Goal: Task Accomplishment & Management: Use online tool/utility

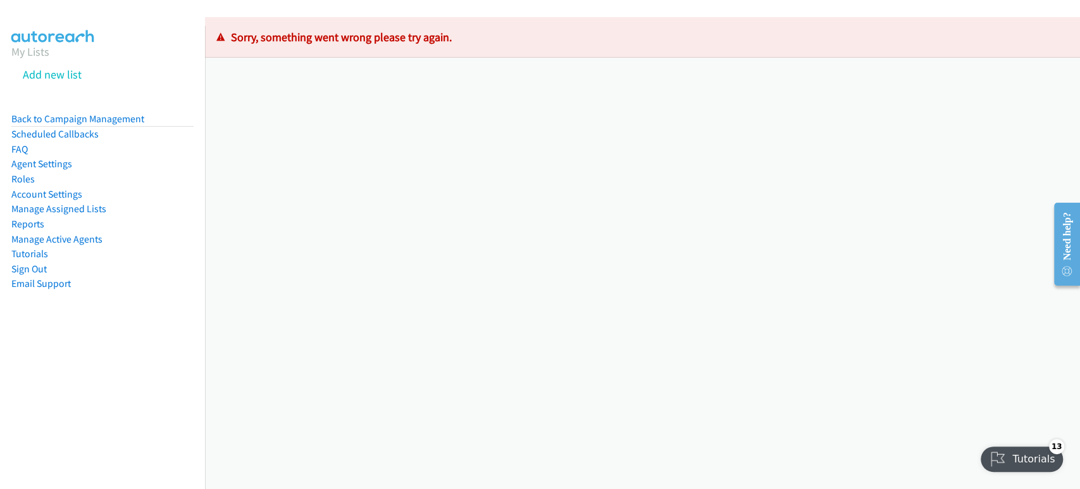
click at [7, 76] on aside "My Lists Add new list Back to Campaign Management Scheduled Callbacks FAQ Agent…" at bounding box center [102, 187] width 205 height 323
click at [68, 23] on img at bounding box center [53, 22] width 95 height 44
click at [9, 76] on aside "My Lists Add new list Back to Campaign Management Scheduled Callbacks FAQ Agent…" at bounding box center [102, 187] width 205 height 323
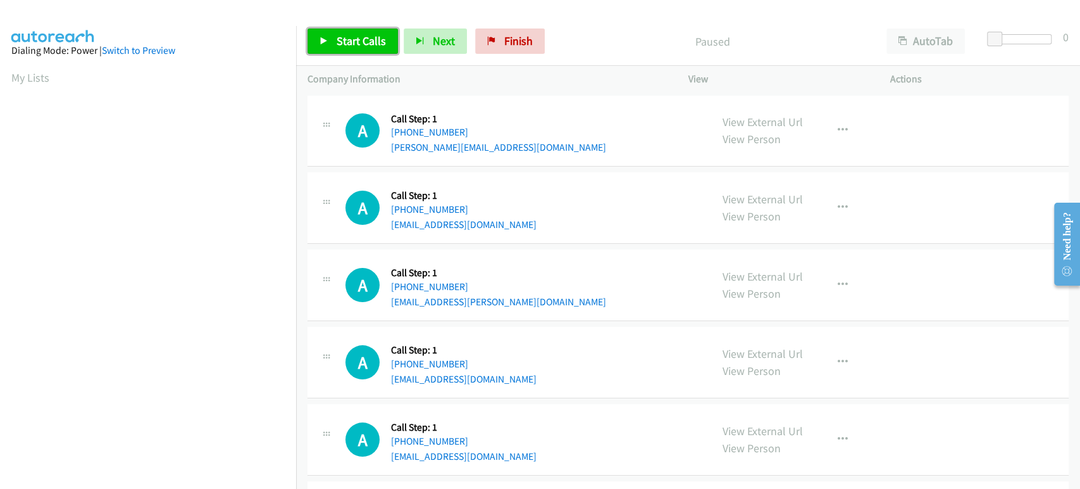
click at [349, 37] on span "Start Calls" at bounding box center [361, 41] width 49 height 15
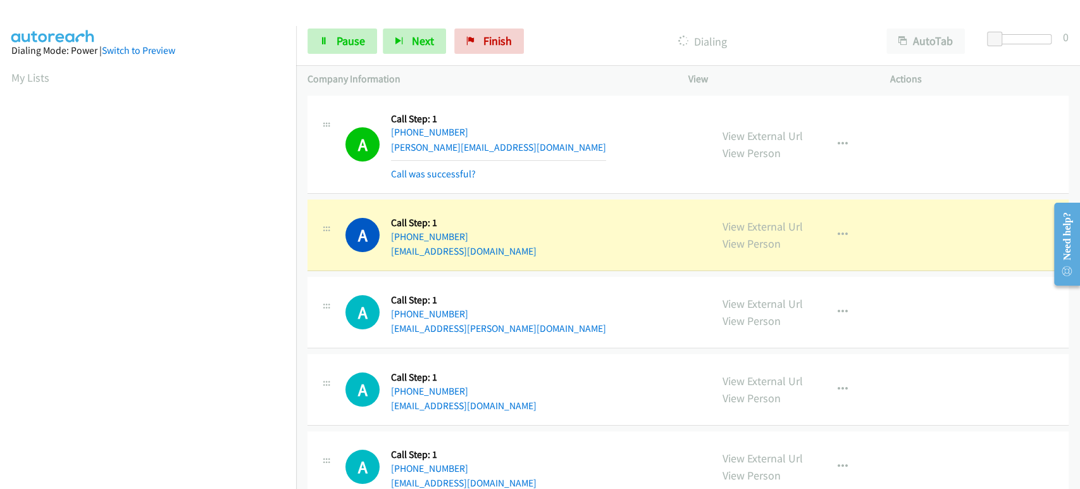
scroll to position [222, 0]
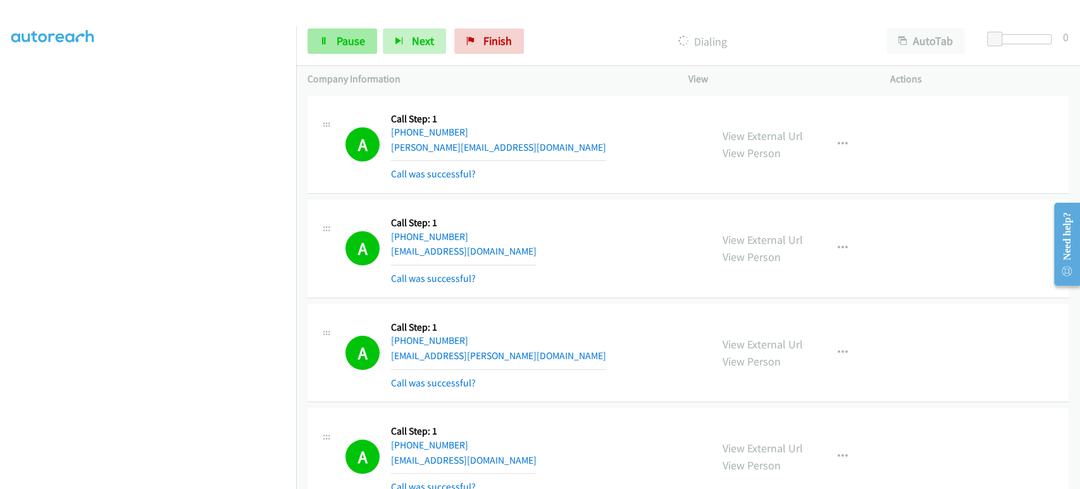
drag, startPoint x: 333, startPoint y: 59, endPoint x: 339, endPoint y: 50, distance: 10.5
click at [335, 56] on div "Start Calls Pause Next Finish Dialing AutoTab AutoTab 0" at bounding box center [688, 41] width 784 height 49
click at [339, 50] on link "Pause" at bounding box center [343, 40] width 70 height 25
click at [337, 47] on span "Start Calls" at bounding box center [361, 41] width 49 height 15
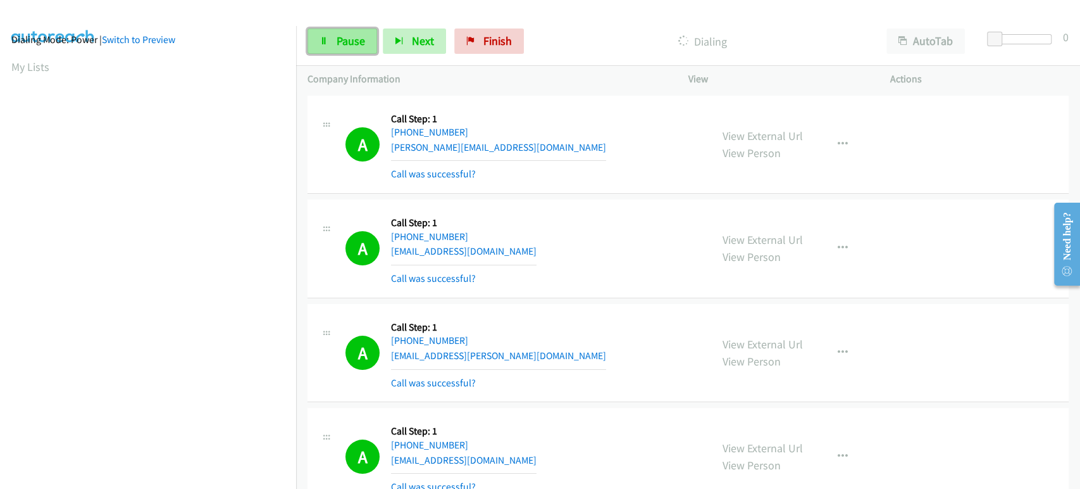
click at [334, 42] on link "Pause" at bounding box center [343, 40] width 70 height 25
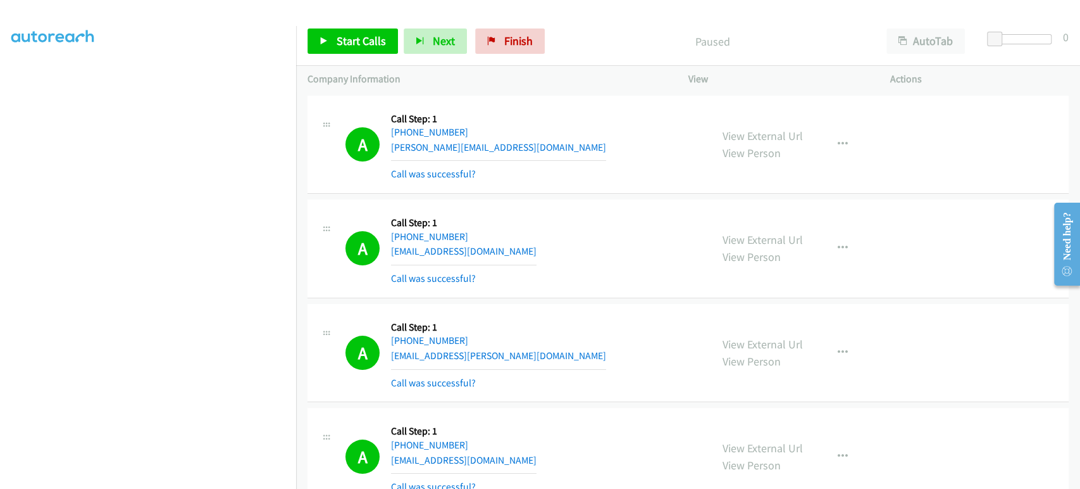
scroll to position [222, 0]
click at [332, 53] on link "Start Calls" at bounding box center [353, 40] width 90 height 25
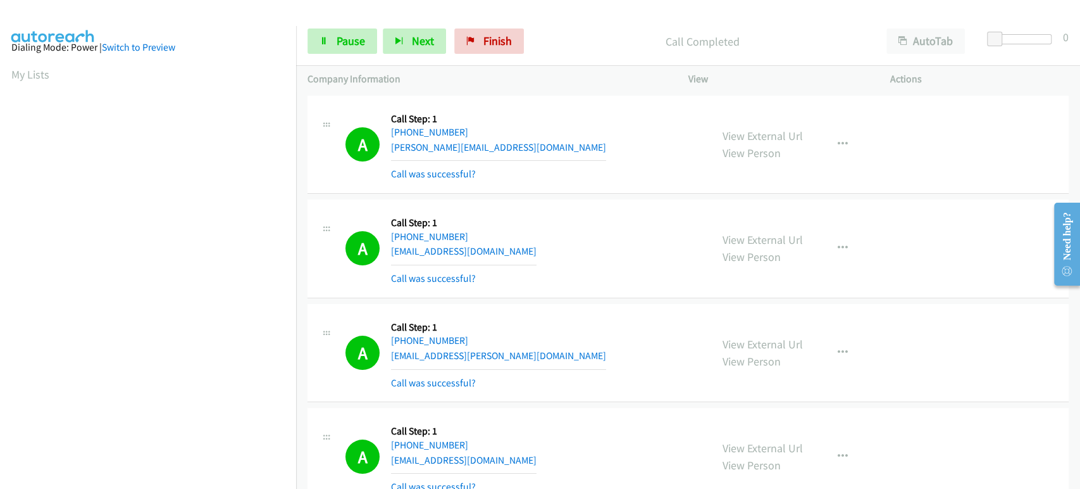
scroll to position [0, 0]
click at [354, 40] on span "Pause" at bounding box center [351, 41] width 28 height 15
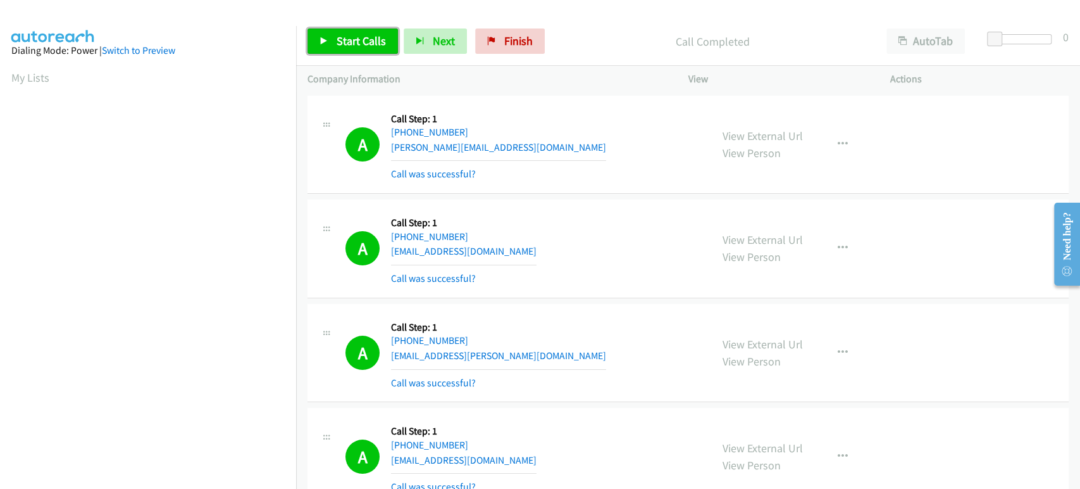
click at [349, 46] on span "Start Calls" at bounding box center [361, 41] width 49 height 15
click at [340, 33] on link "Pause" at bounding box center [343, 40] width 70 height 25
click at [304, 311] on td "A Callback Scheduled Call Step: 1 America/Los_Angeles [PHONE_NUMBER] [EMAIL_ADD…" at bounding box center [688, 353] width 784 height 104
click at [336, 23] on div "Start Calls Pause Next Finish Call Completed AutoTab AutoTab 0" at bounding box center [688, 41] width 784 height 49
click at [334, 37] on link "Start Calls" at bounding box center [353, 40] width 90 height 25
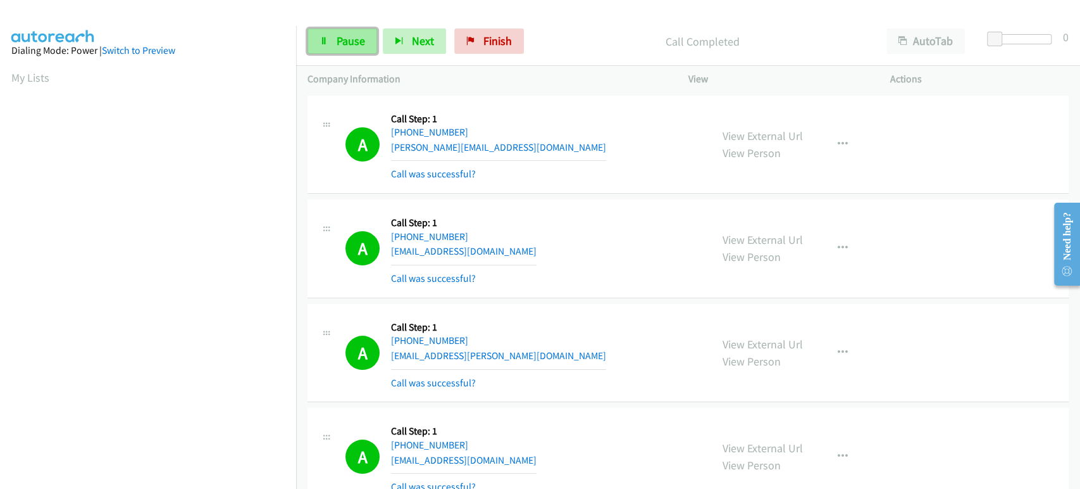
click at [321, 34] on link "Pause" at bounding box center [343, 40] width 70 height 25
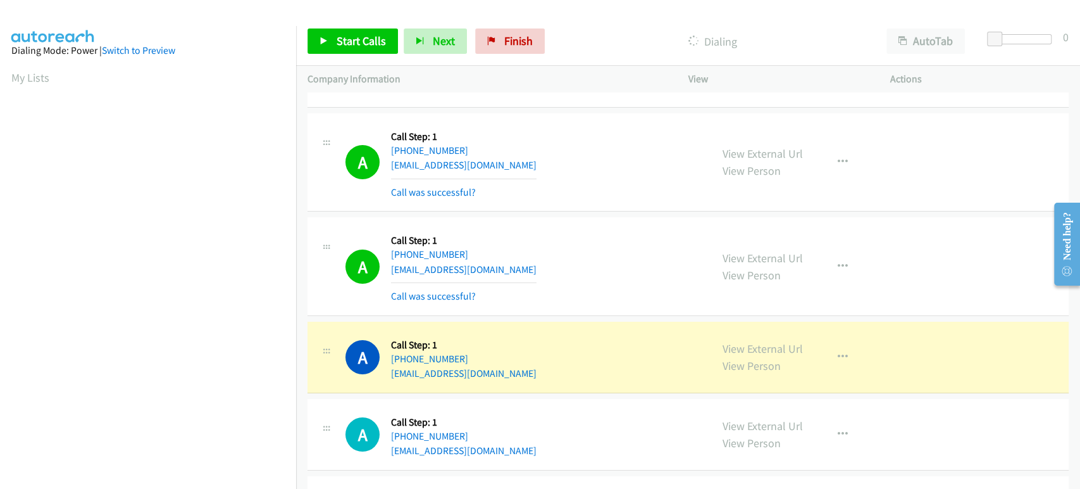
scroll to position [2953, 0]
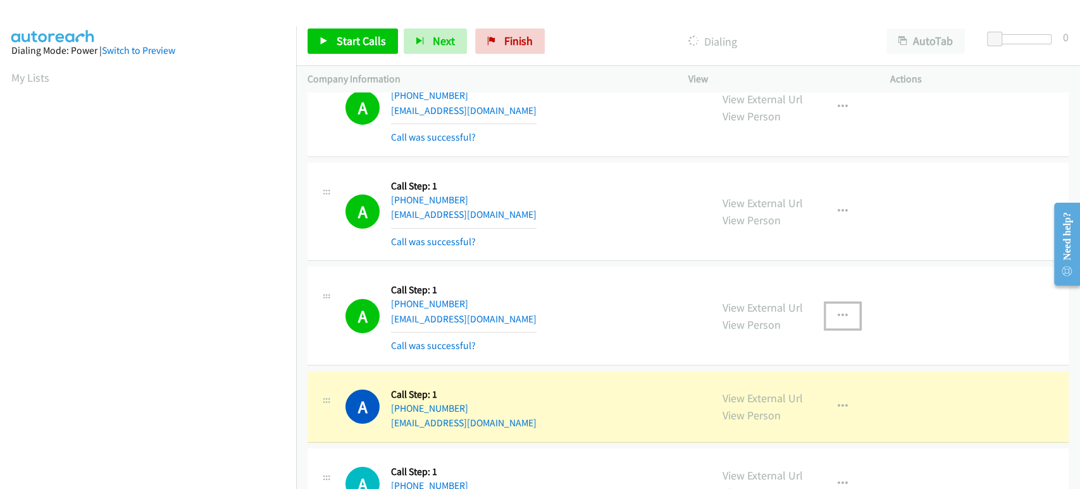
click at [840, 311] on icon "button" at bounding box center [843, 316] width 10 height 10
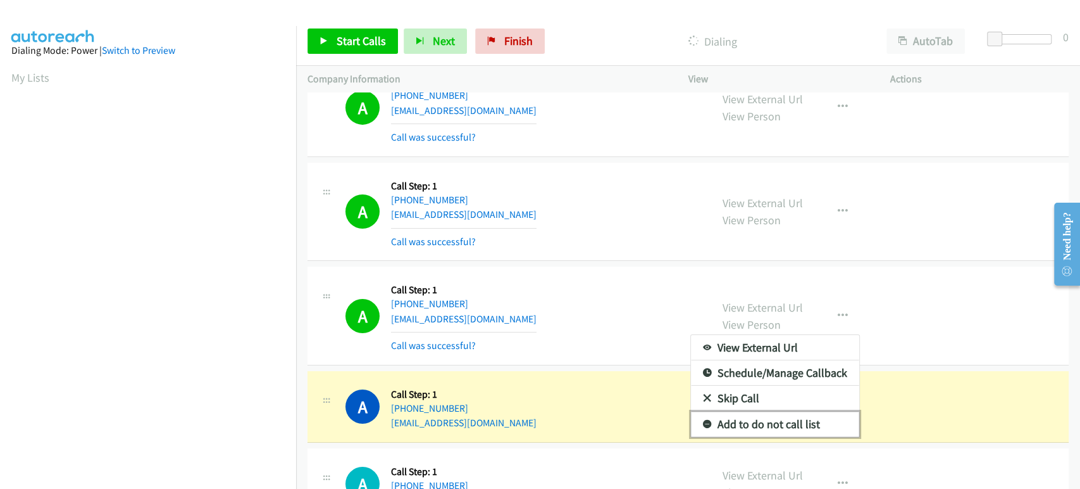
click at [738, 419] on link "Add to do not call list" at bounding box center [775, 423] width 168 height 25
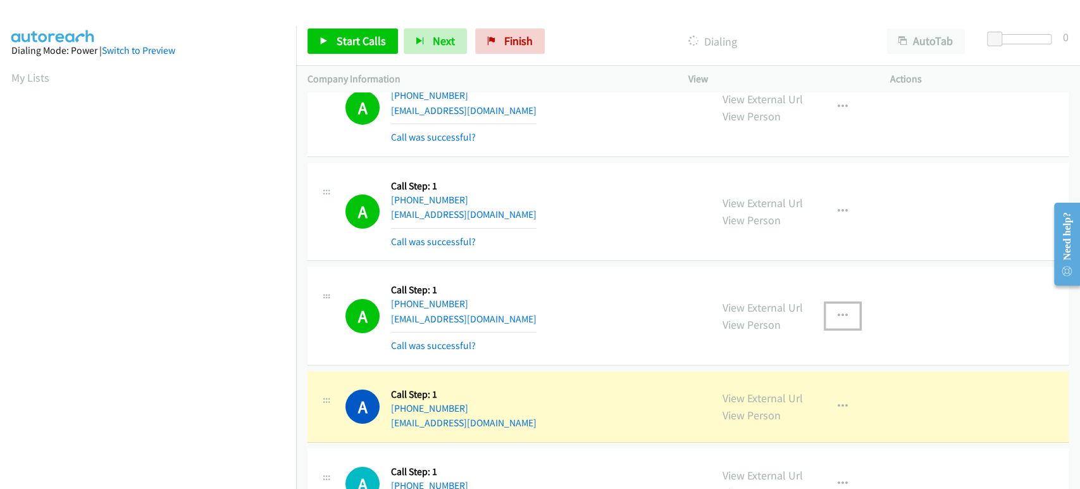
click at [840, 311] on icon "button" at bounding box center [843, 316] width 10 height 10
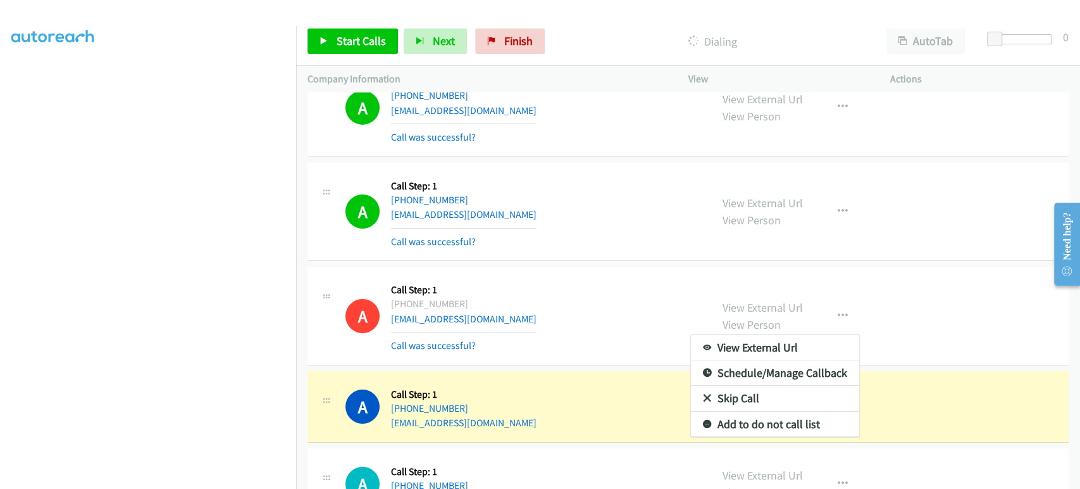
scroll to position [0, 0]
click at [533, 392] on div at bounding box center [540, 244] width 1080 height 489
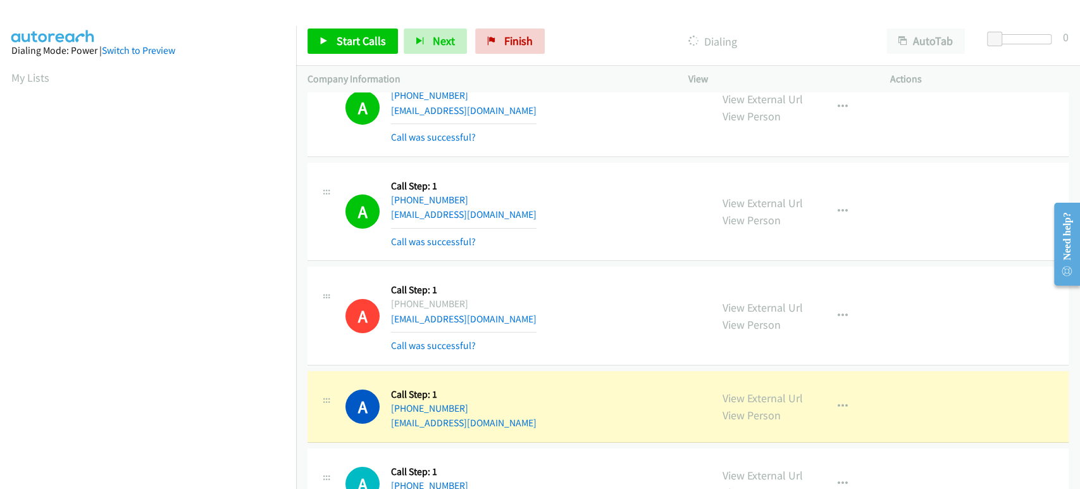
scroll to position [222, 0]
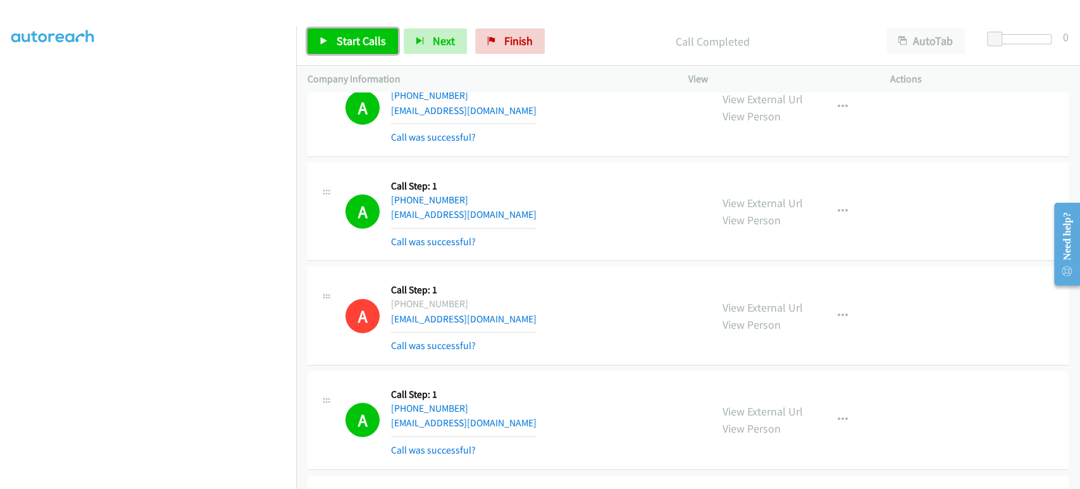
click at [359, 38] on span "Start Calls" at bounding box center [361, 41] width 49 height 15
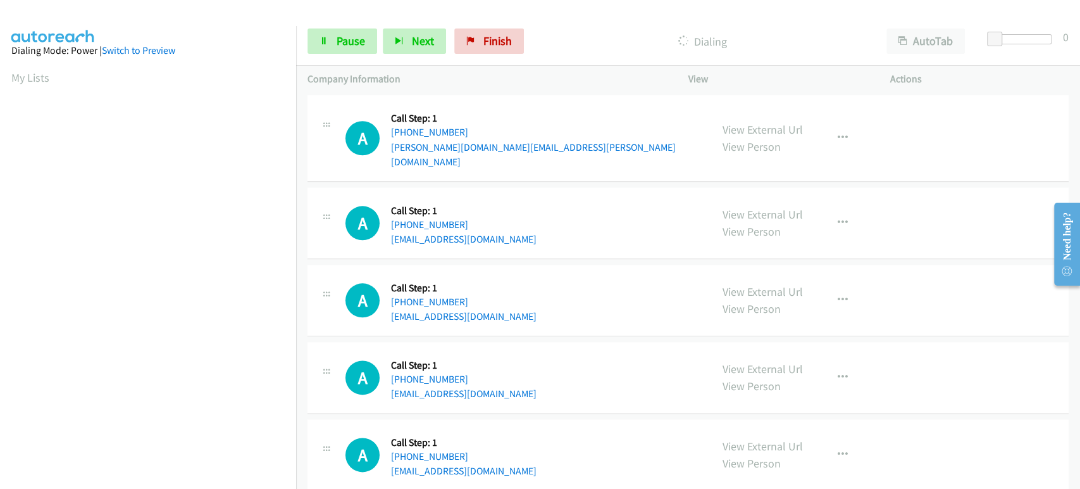
scroll to position [4235, 0]
click at [342, 41] on span "Pause" at bounding box center [351, 41] width 28 height 15
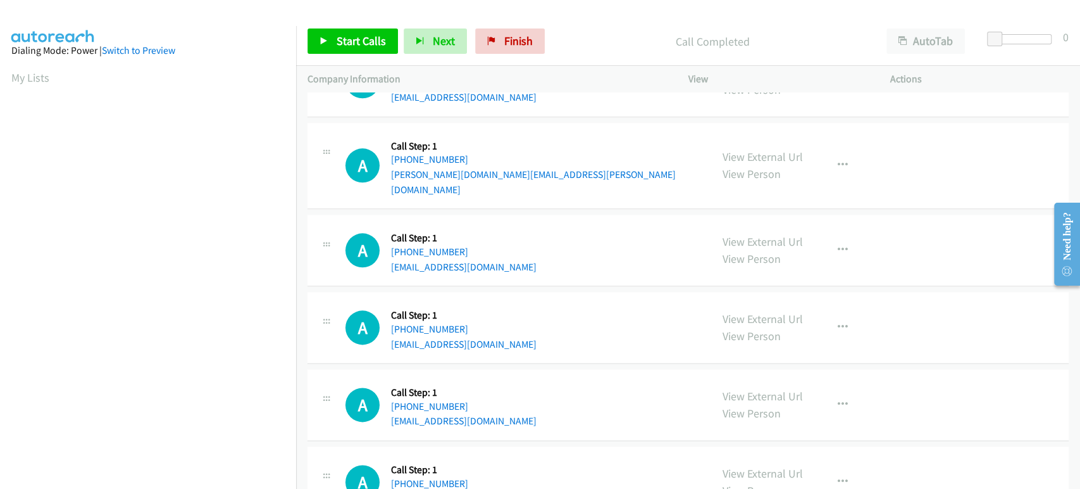
scroll to position [4262, 0]
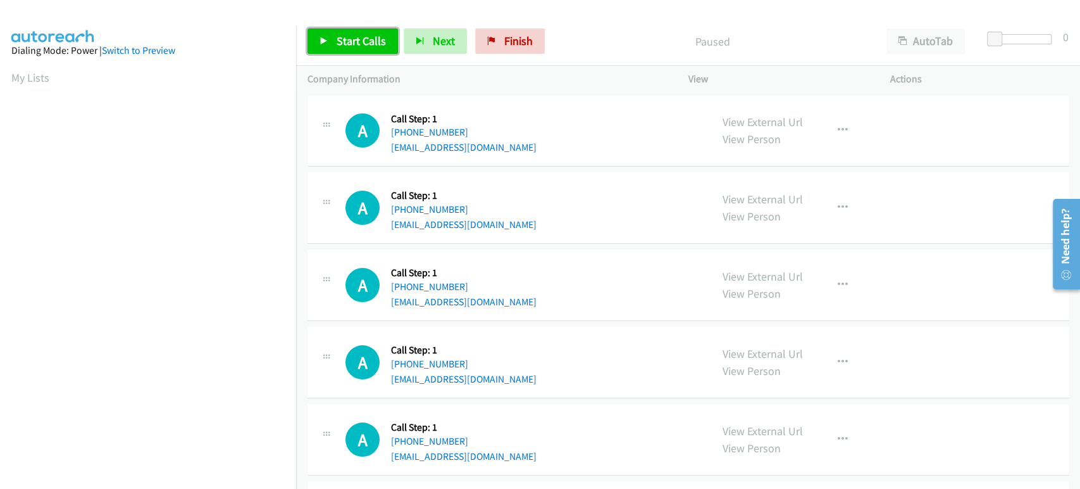
click at [338, 35] on span "Start Calls" at bounding box center [361, 41] width 49 height 15
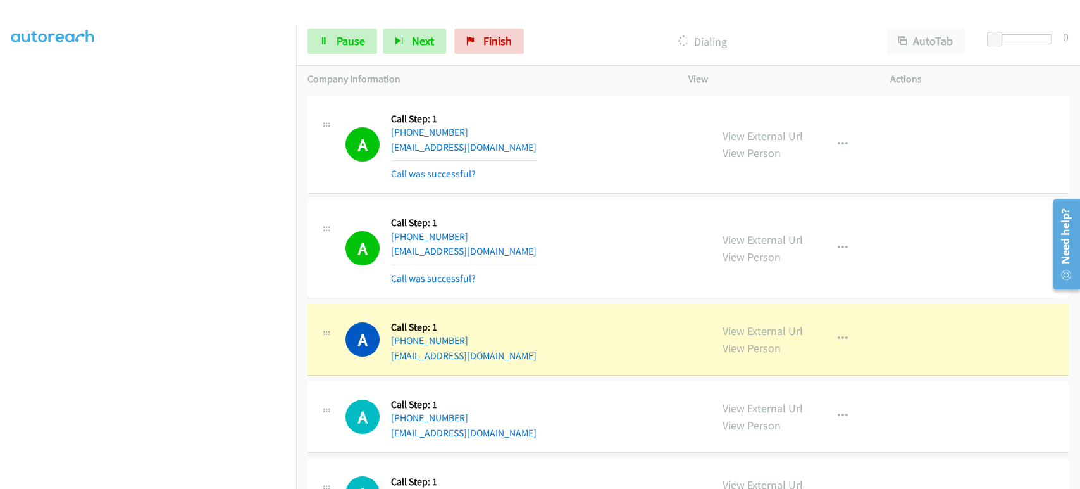
scroll to position [222, 0]
click at [841, 337] on icon "button" at bounding box center [843, 338] width 10 height 10
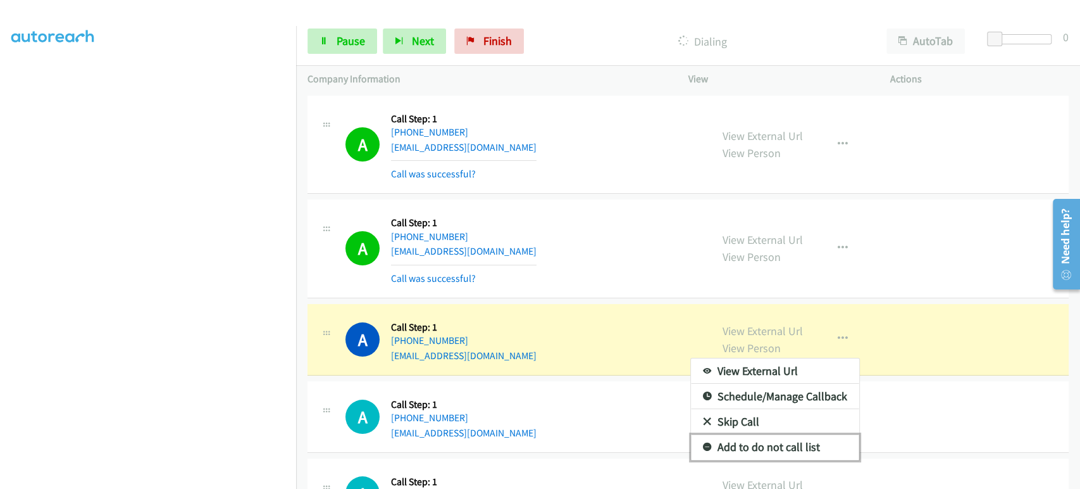
click at [769, 444] on link "Add to do not call list" at bounding box center [775, 446] width 168 height 25
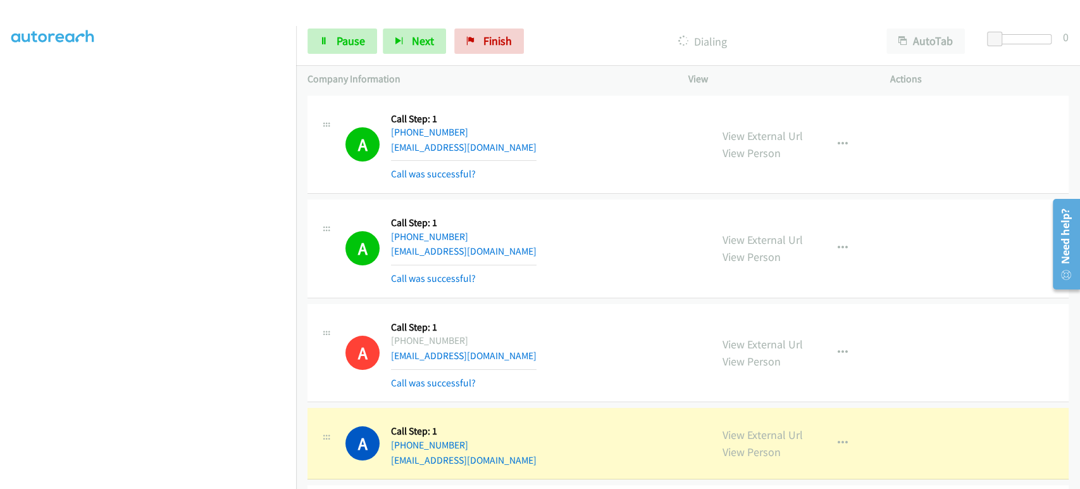
scroll to position [0, 0]
click at [340, 40] on span "Pause" at bounding box center [351, 41] width 28 height 15
